Goal: Register for event/course

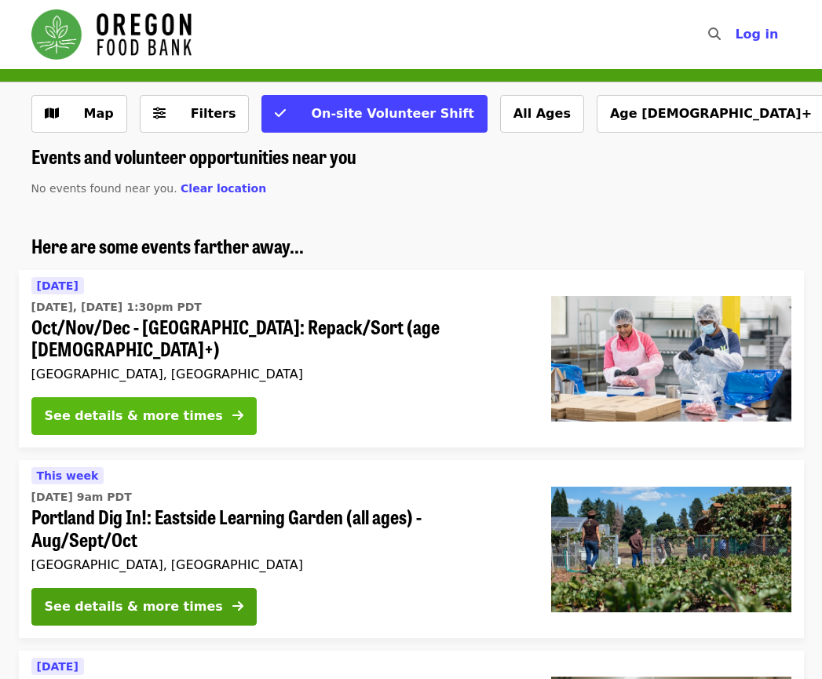
click at [171, 407] on div "See details & more times" at bounding box center [134, 416] width 178 height 19
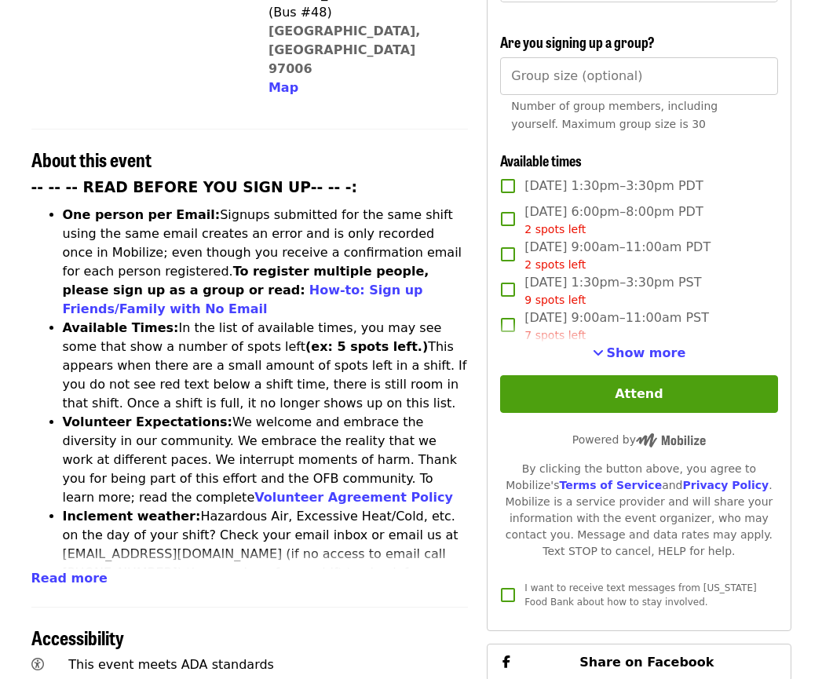
scroll to position [504, 0]
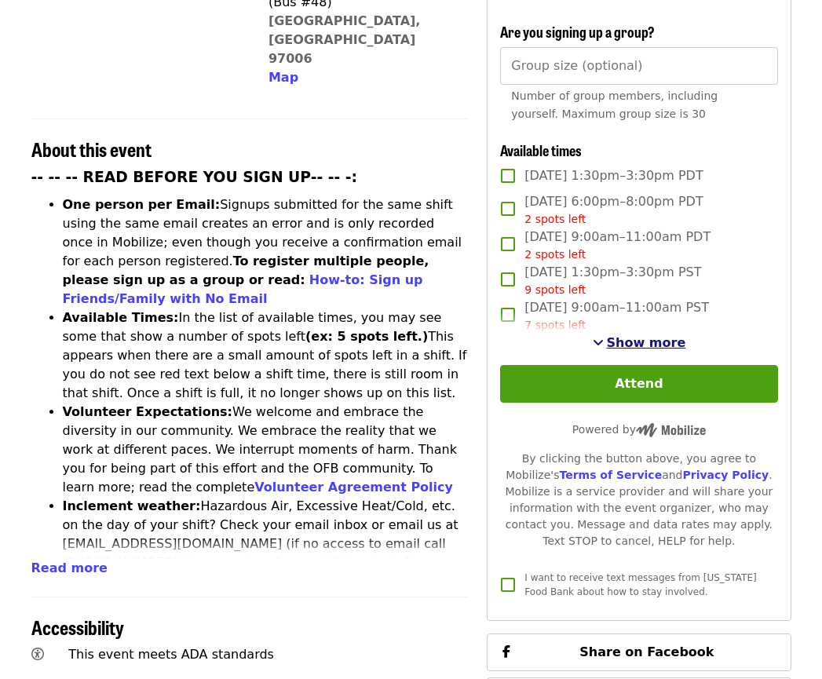
click at [666, 337] on span "Show more" at bounding box center [646, 342] width 79 height 15
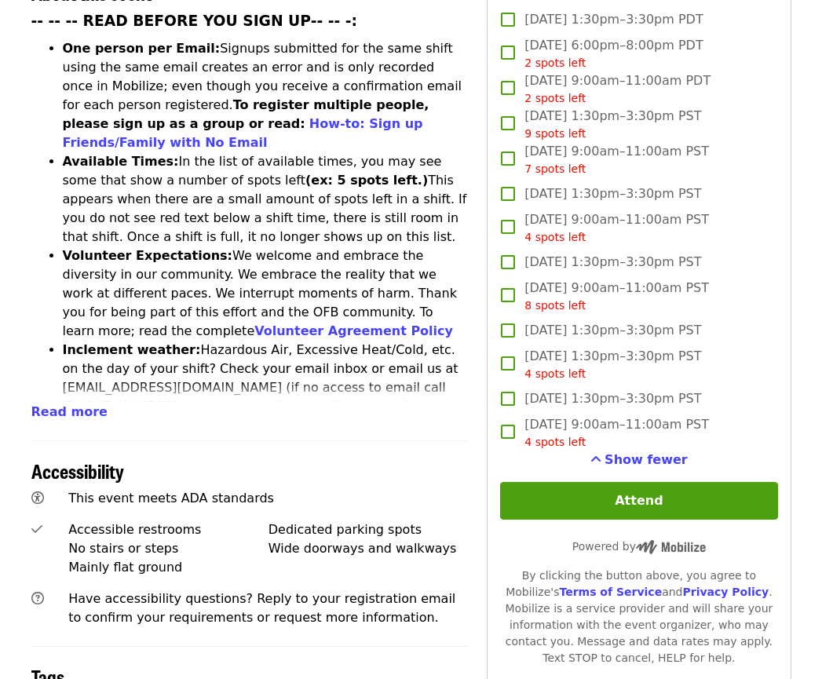
scroll to position [738, 0]
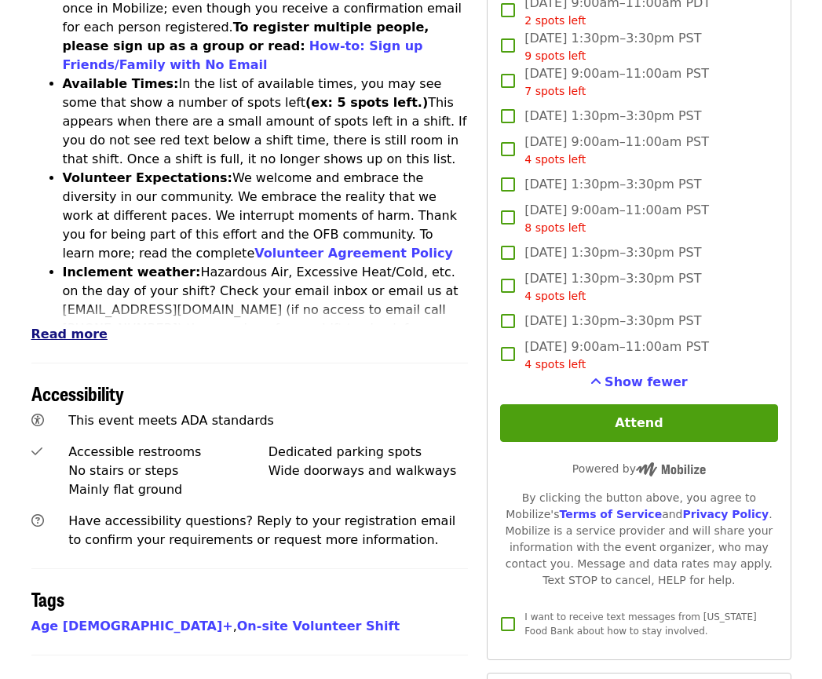
click at [75, 327] on span "Read more" at bounding box center [69, 334] width 76 height 15
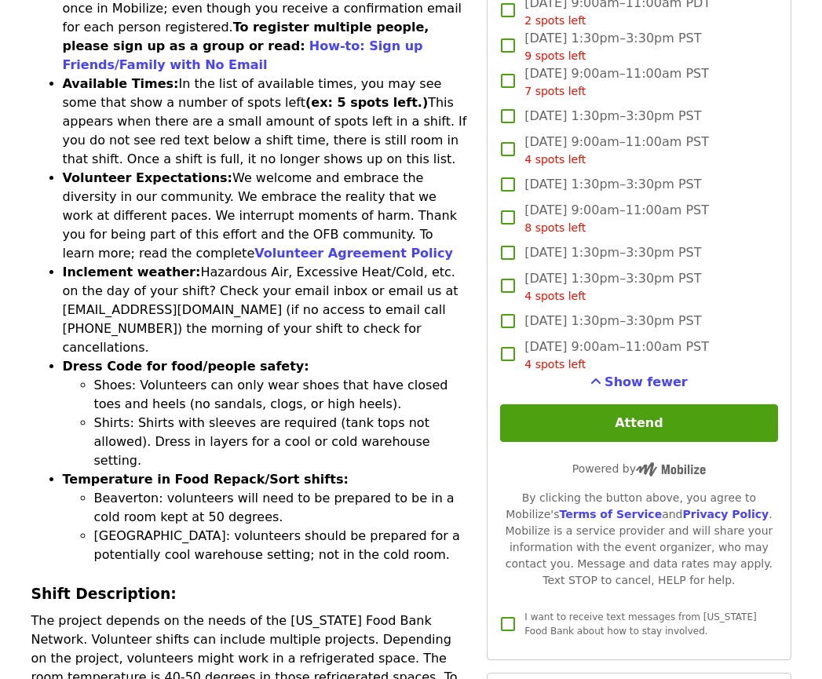
scroll to position [924, 0]
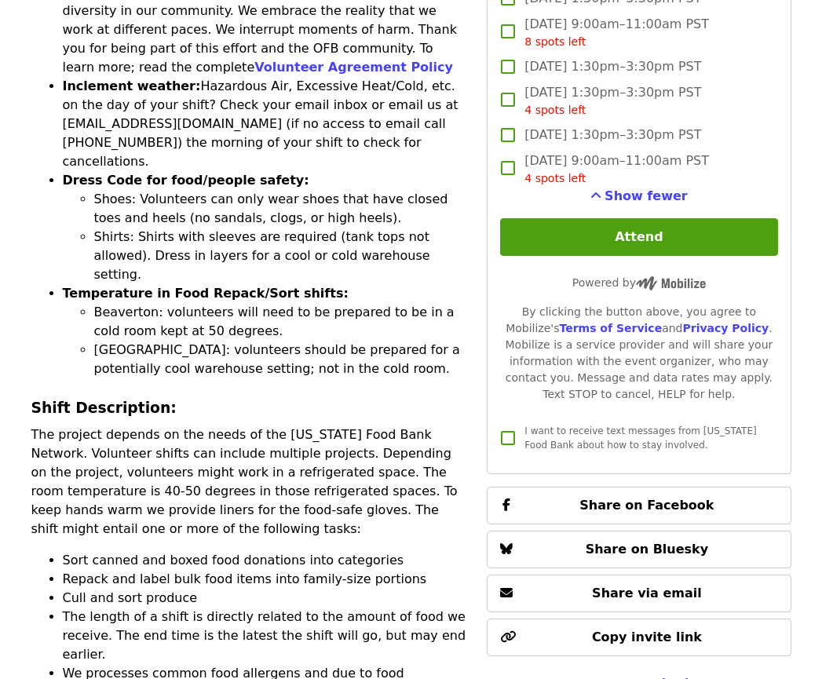
click at [140, 425] on p "The project depends on the needs of the [US_STATE] Food Bank Network. Volunteer…" at bounding box center [249, 481] width 437 height 113
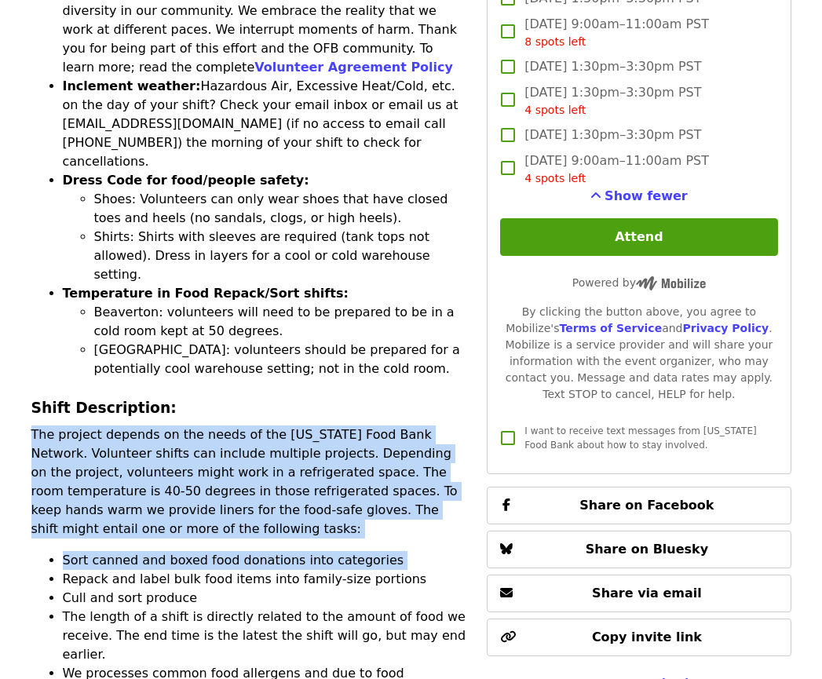
drag, startPoint x: 140, startPoint y: 346, endPoint x: 149, endPoint y: 426, distance: 80.6
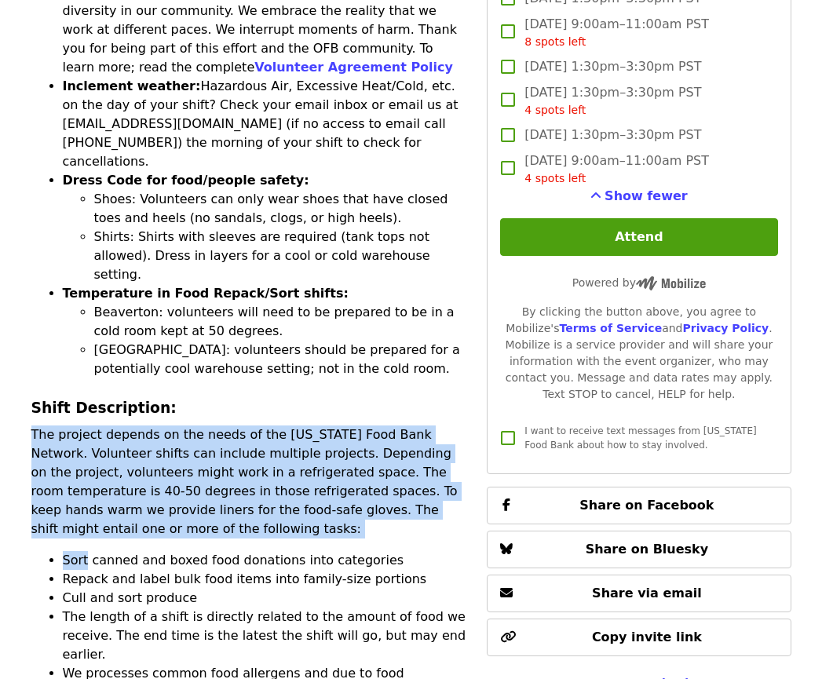
drag, startPoint x: 149, startPoint y: 421, endPoint x: 210, endPoint y: 294, distance: 141.8
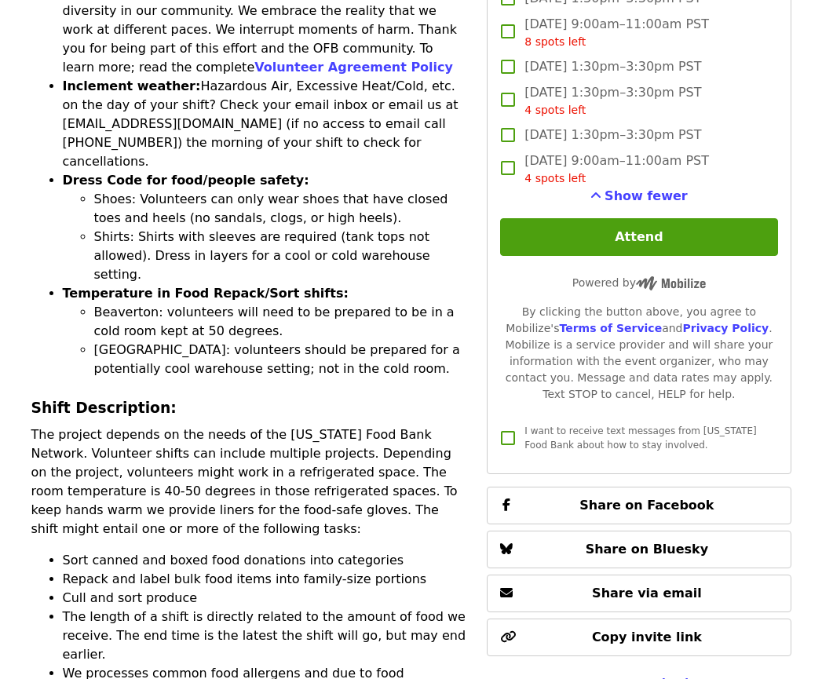
click at [210, 397] on h3 "Shift Description:" at bounding box center [249, 408] width 437 height 22
click at [198, 425] on p "The project depends on the needs of the [US_STATE] Food Bank Network. Volunteer…" at bounding box center [249, 481] width 437 height 113
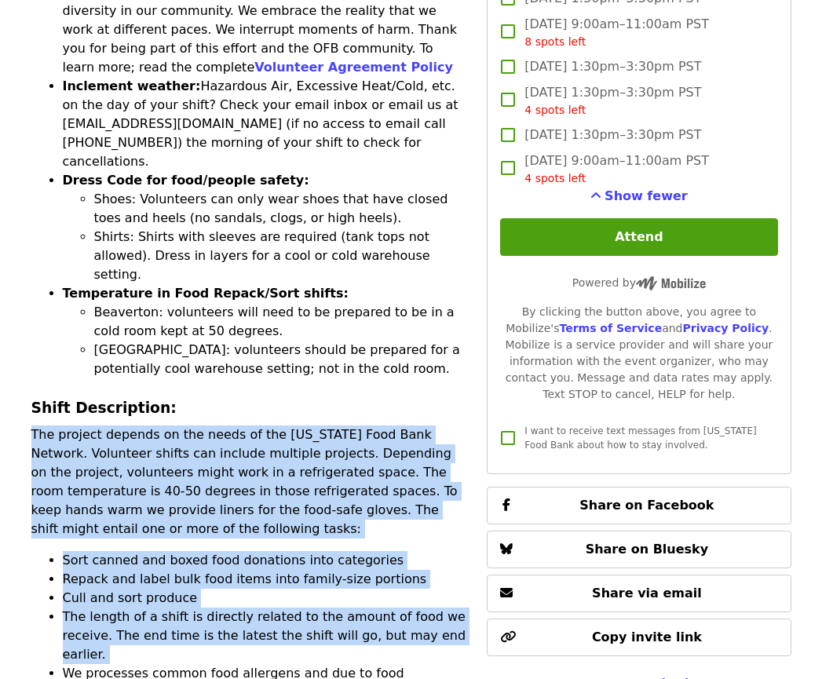
drag, startPoint x: 198, startPoint y: 341, endPoint x: 365, endPoint y: 505, distance: 234.2
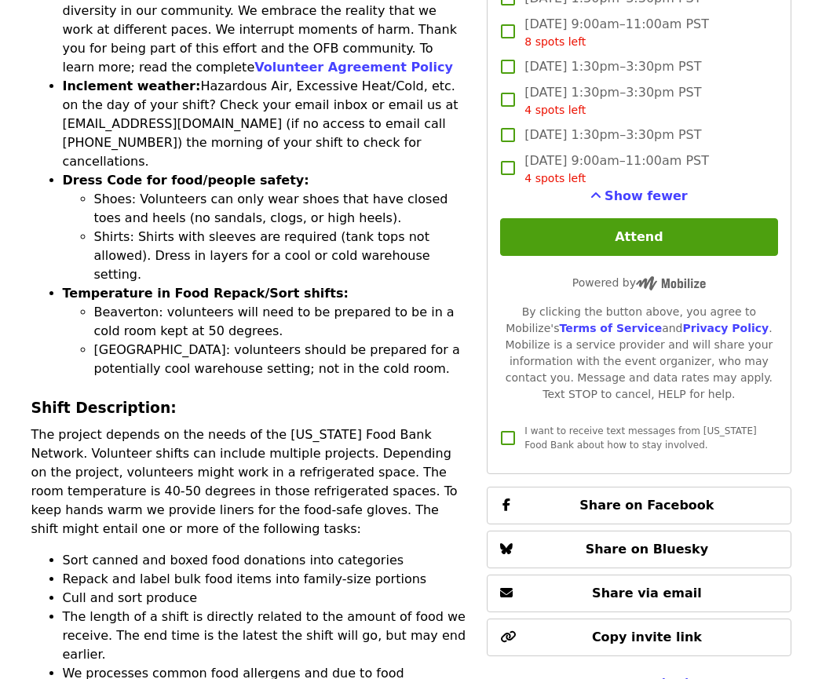
click at [365, 608] on li "The length of a shift is directly related to the amount of food we receive. The…" at bounding box center [266, 636] width 406 height 57
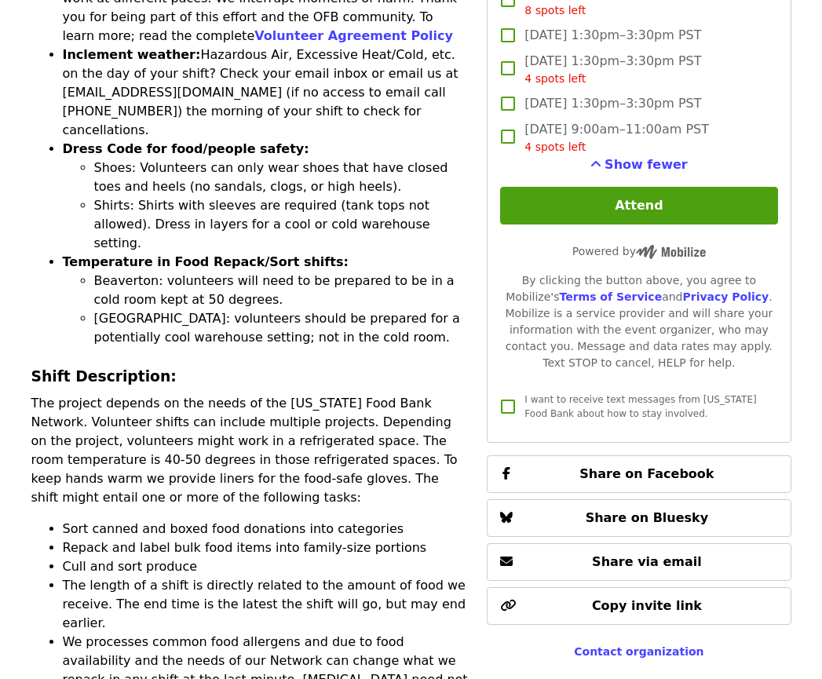
click at [191, 538] on li "Repack and label bulk food items into family-size portions" at bounding box center [266, 547] width 406 height 19
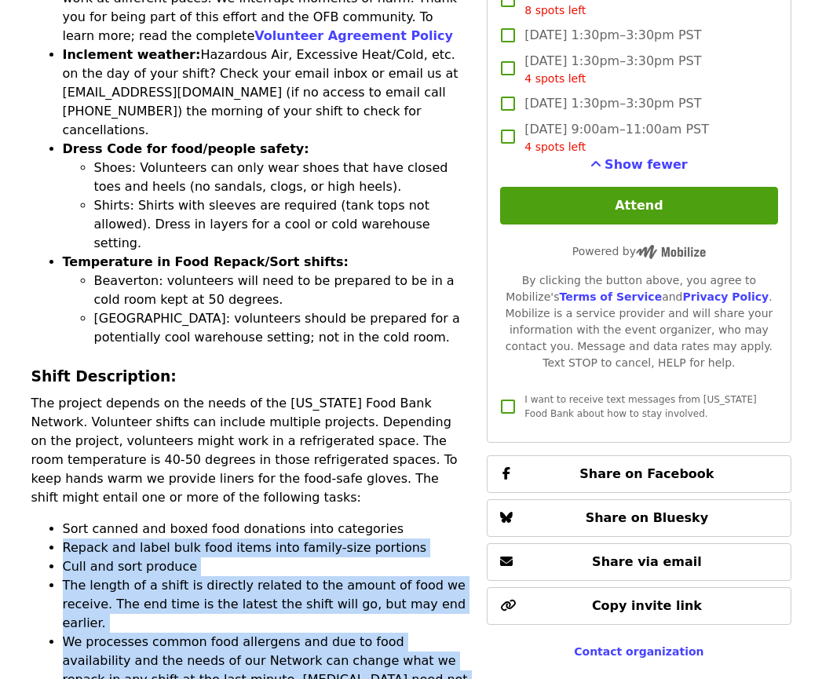
drag, startPoint x: 191, startPoint y: 418, endPoint x: 399, endPoint y: 561, distance: 252.3
click at [399, 561] on ul "Sort canned and boxed food donations into categories Repack and label bulk food…" at bounding box center [249, 661] width 437 height 283
click at [399, 633] on li "We processes common food allergens and due to food availability and the needs o…" at bounding box center [266, 670] width 406 height 75
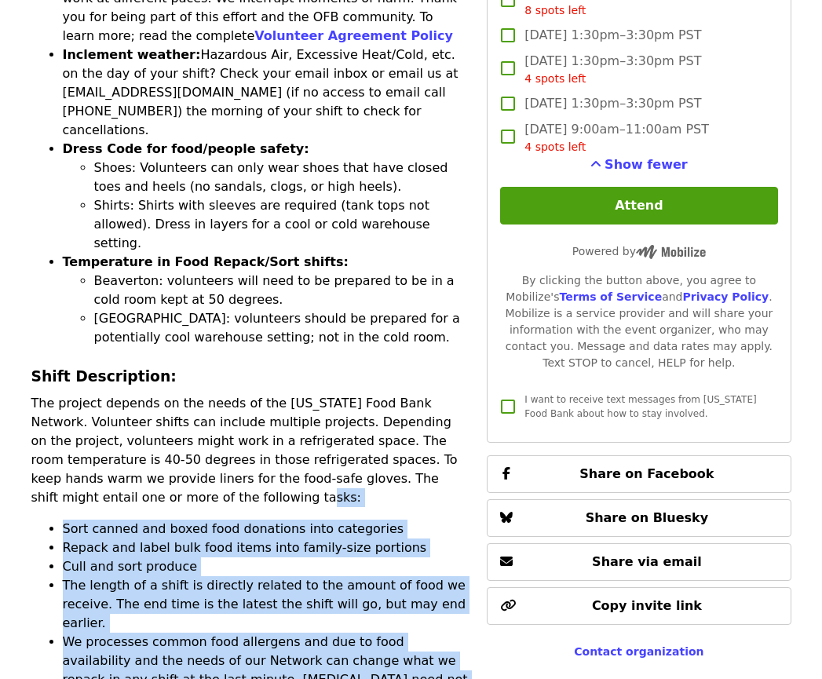
drag, startPoint x: 399, startPoint y: 561, endPoint x: 444, endPoint y: 375, distance: 191.5
click at [444, 394] on p "The project depends on the needs of the [US_STATE] Food Bank Network. Volunteer…" at bounding box center [249, 450] width 437 height 113
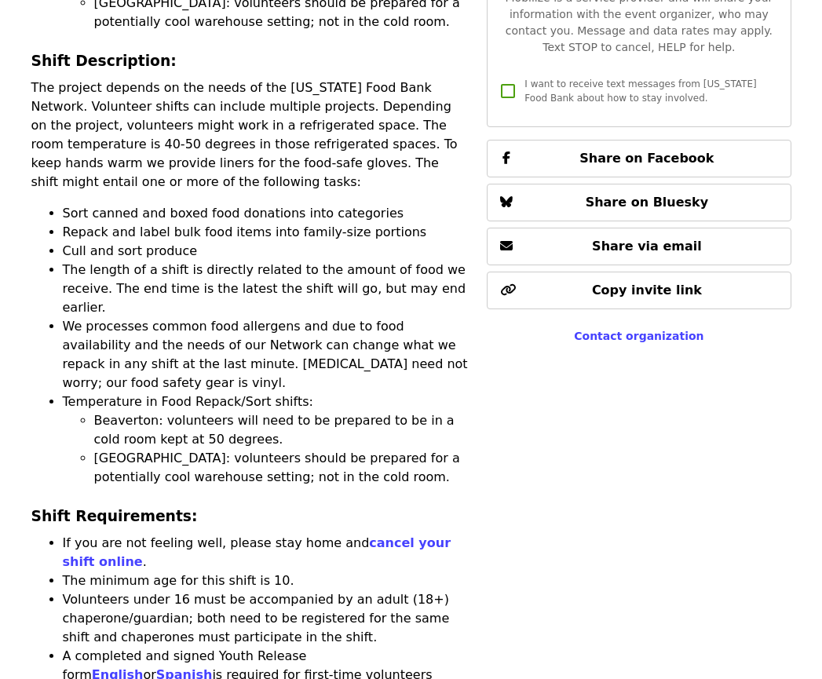
scroll to position [1573, 0]
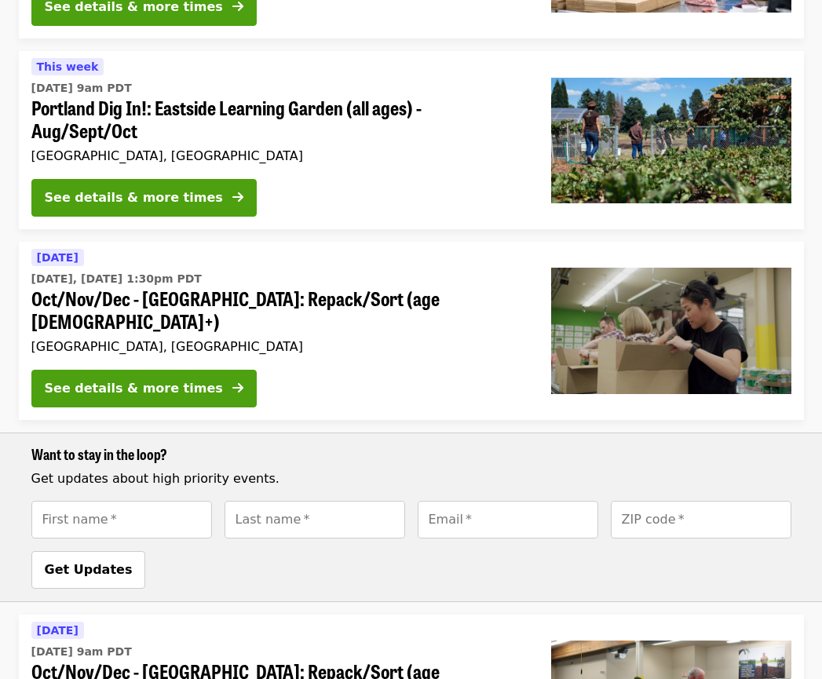
scroll to position [681, 0]
